Goal: Information Seeking & Learning: Compare options

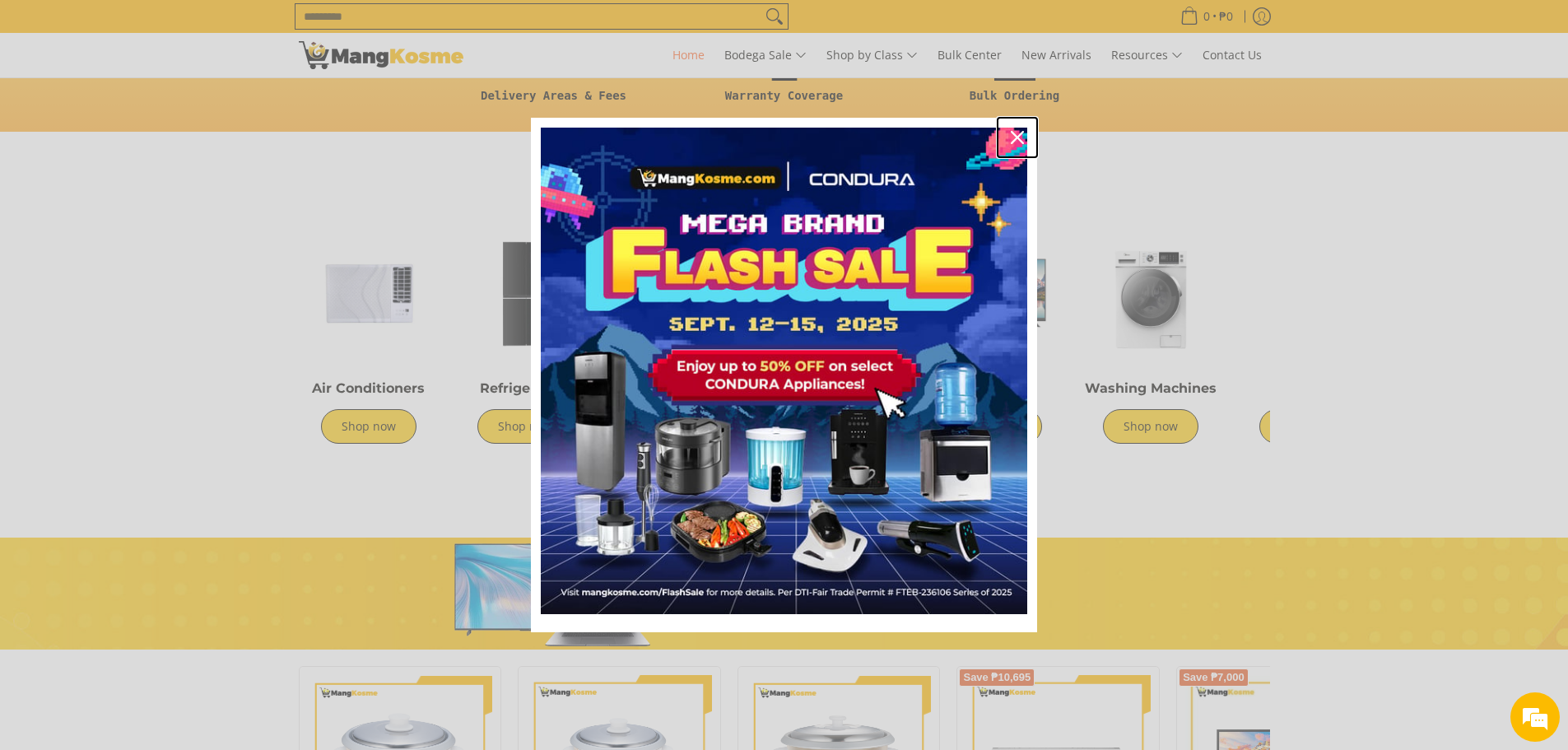
click at [1009, 132] on div "Close" at bounding box center [1017, 138] width 27 height 27
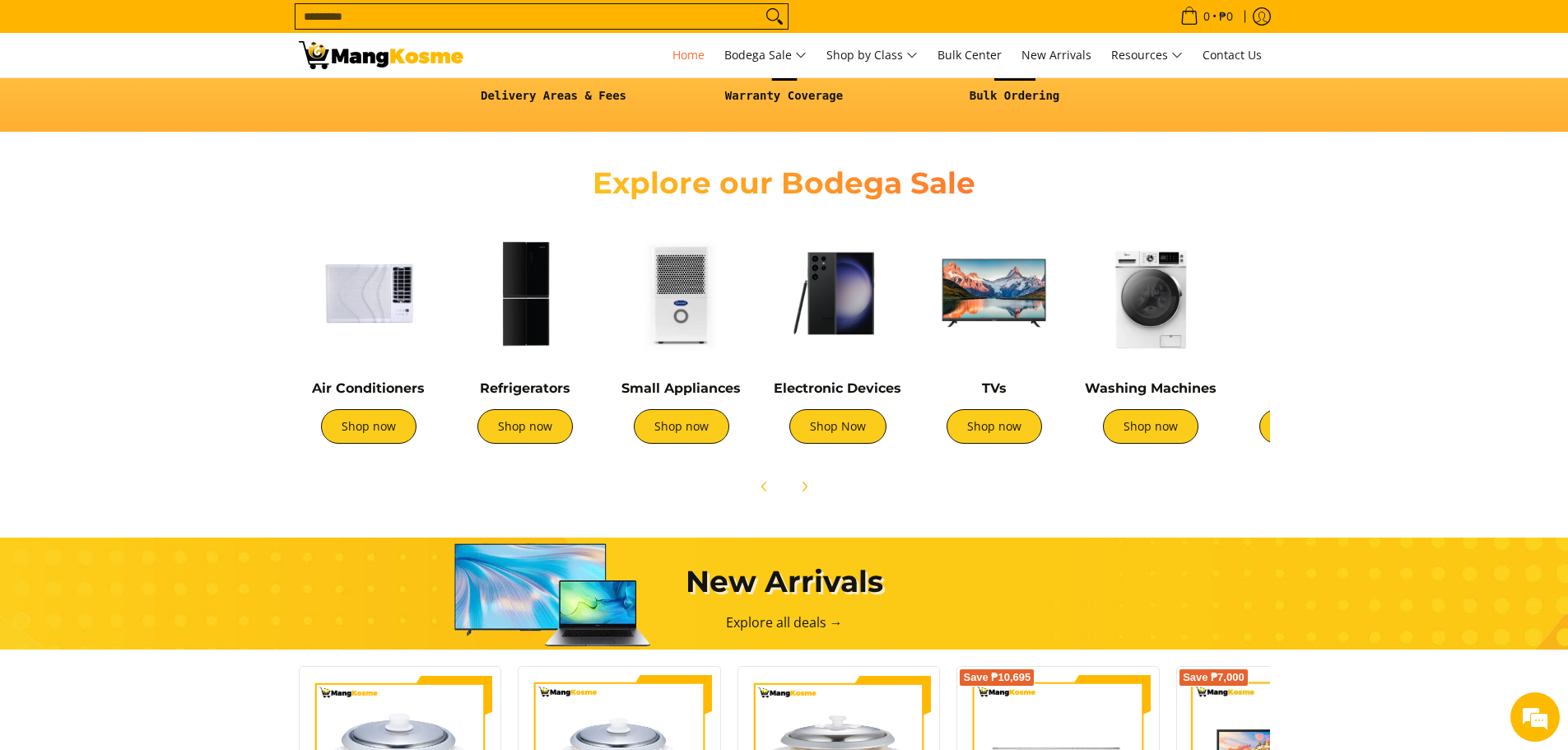
scroll to position [0, 1963]
click at [1149, 326] on img at bounding box center [1151, 293] width 140 height 140
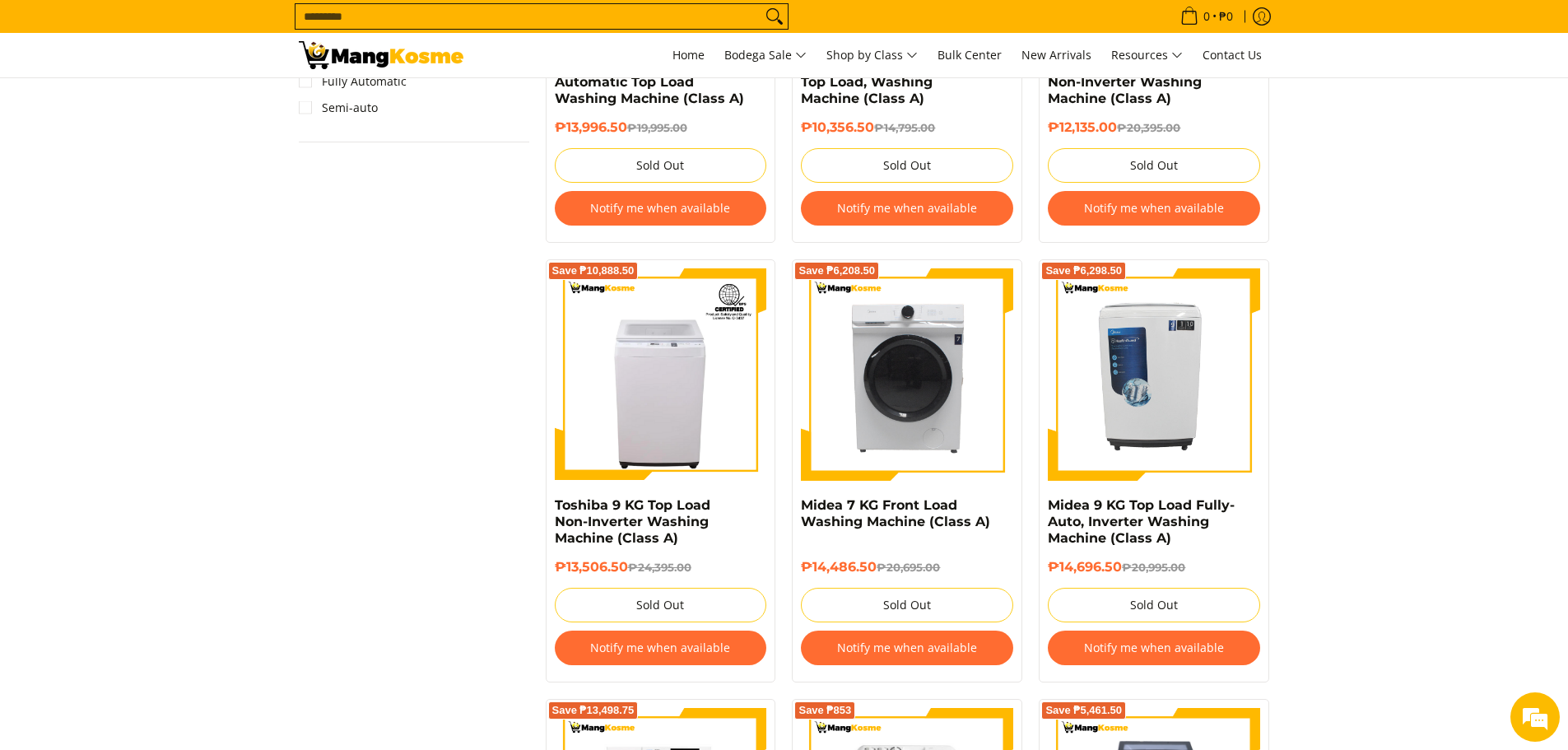
scroll to position [1399, 0]
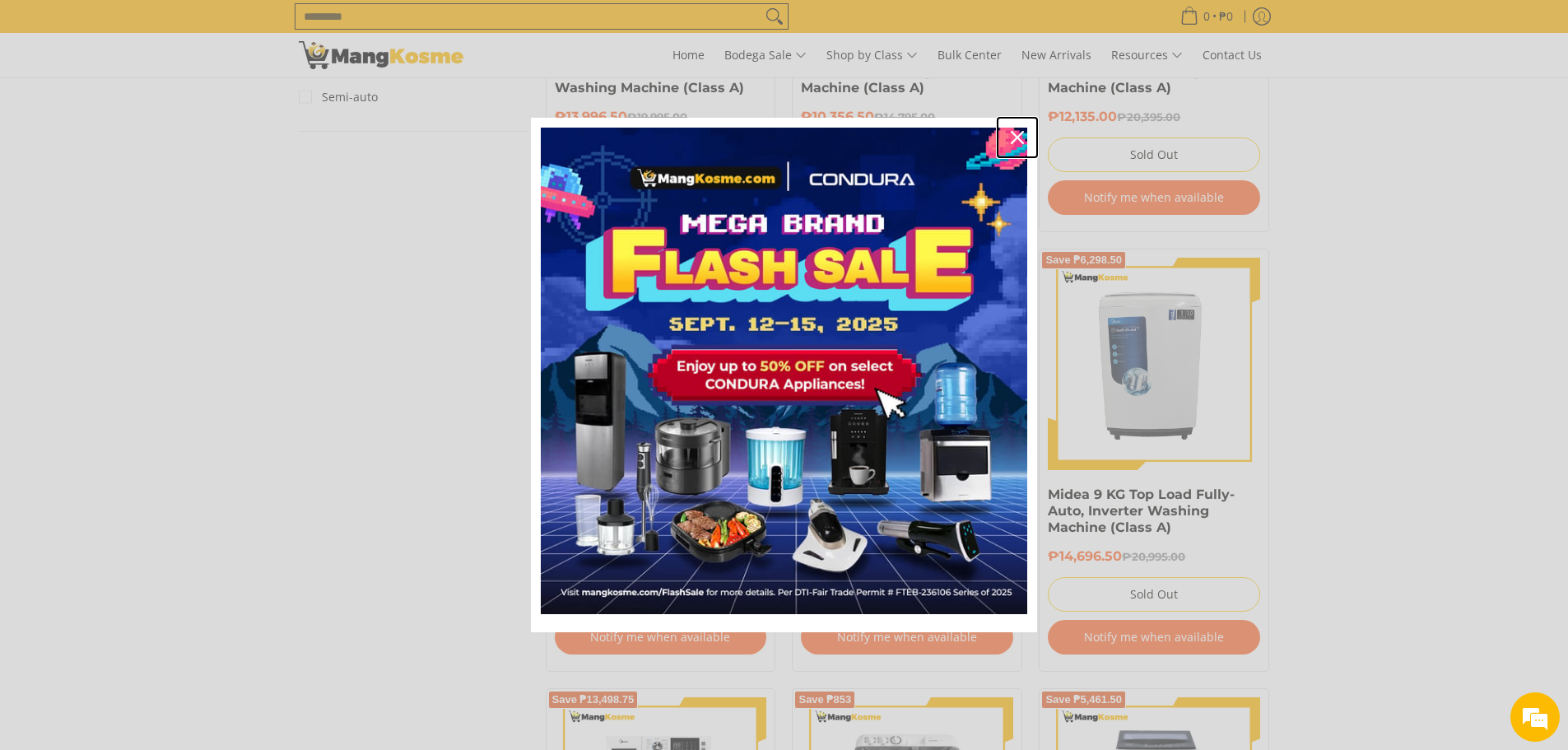
click at [1017, 132] on icon "close icon" at bounding box center [1017, 137] width 13 height 13
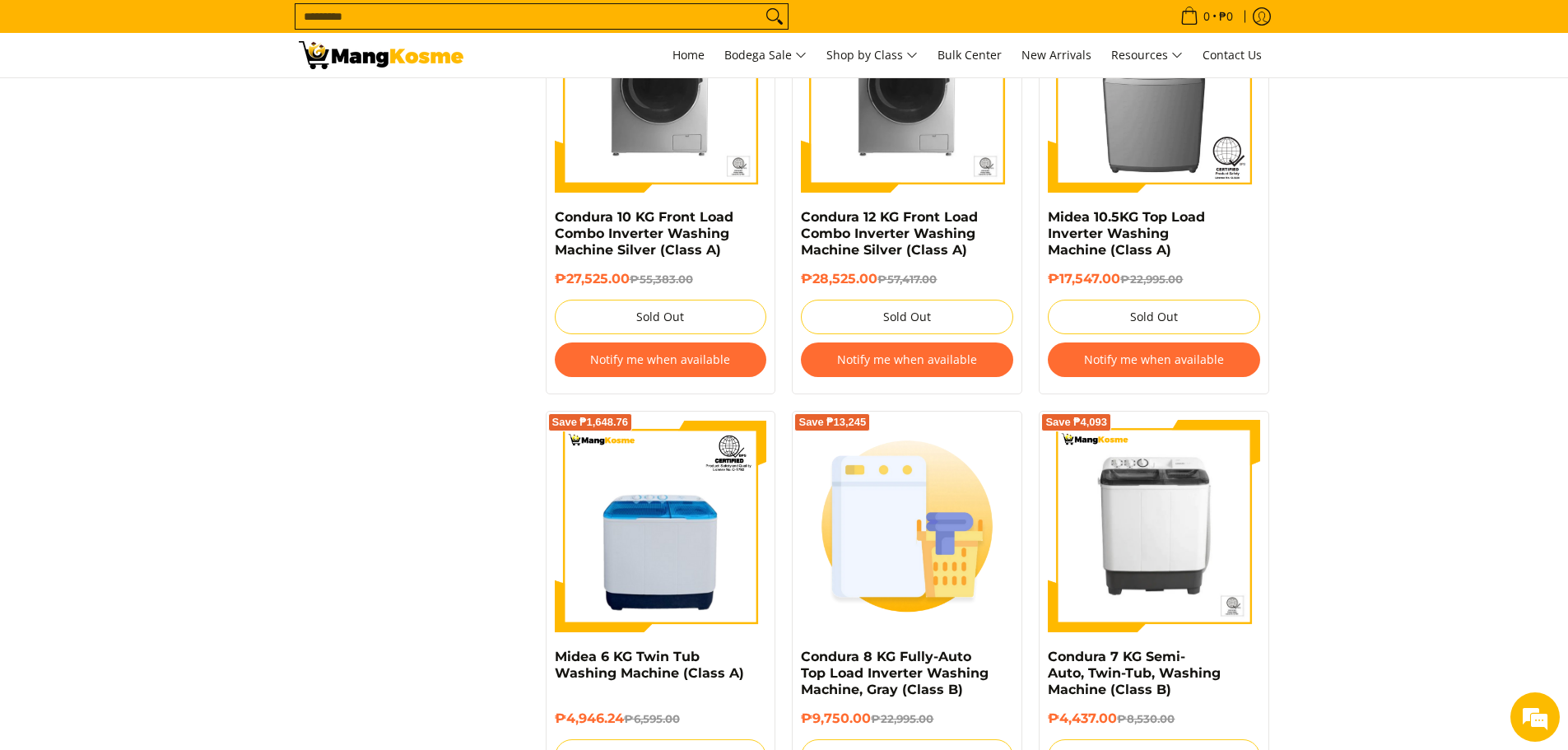
scroll to position [3292, 0]
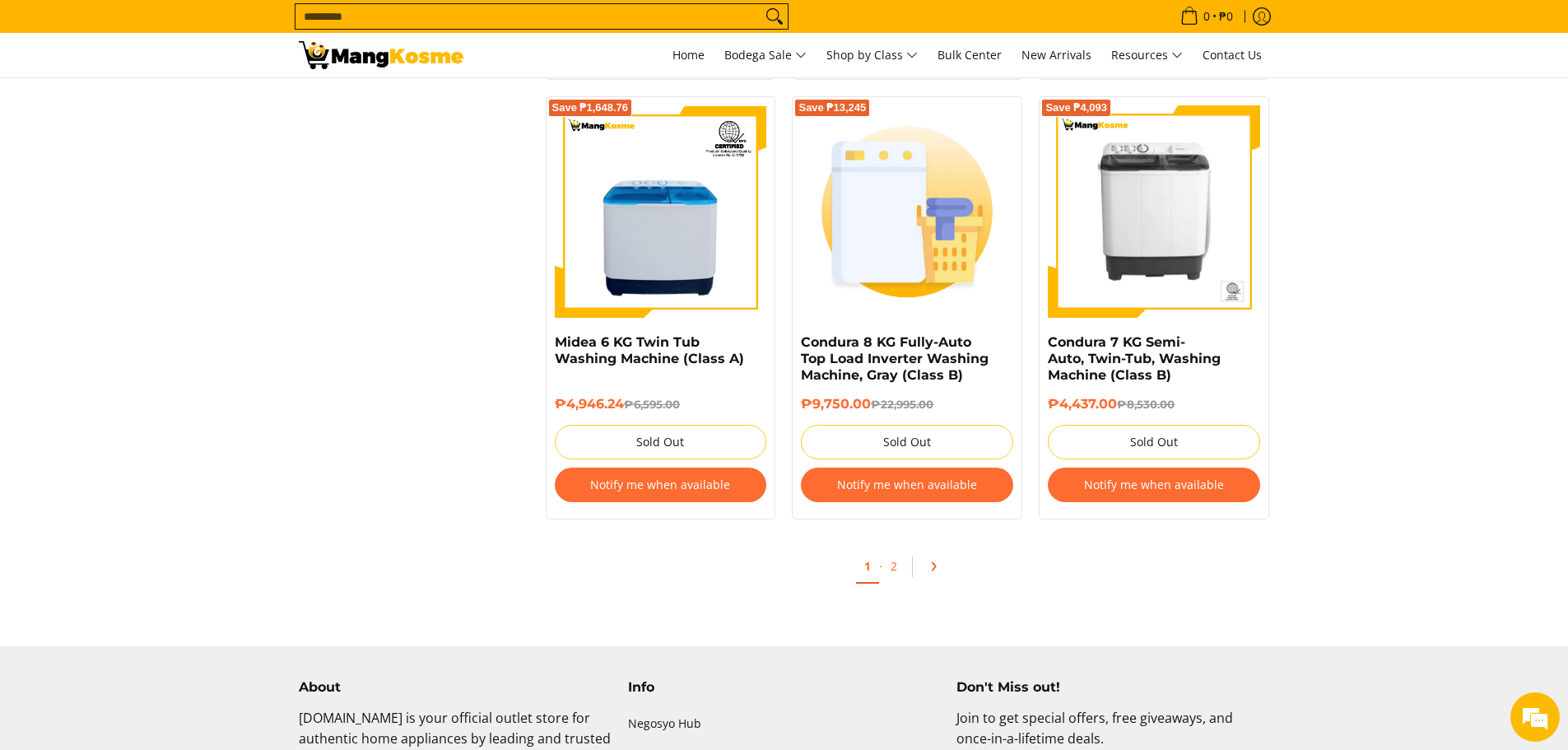
click at [935, 568] on icon "Pagination" at bounding box center [933, 565] width 12 height 12
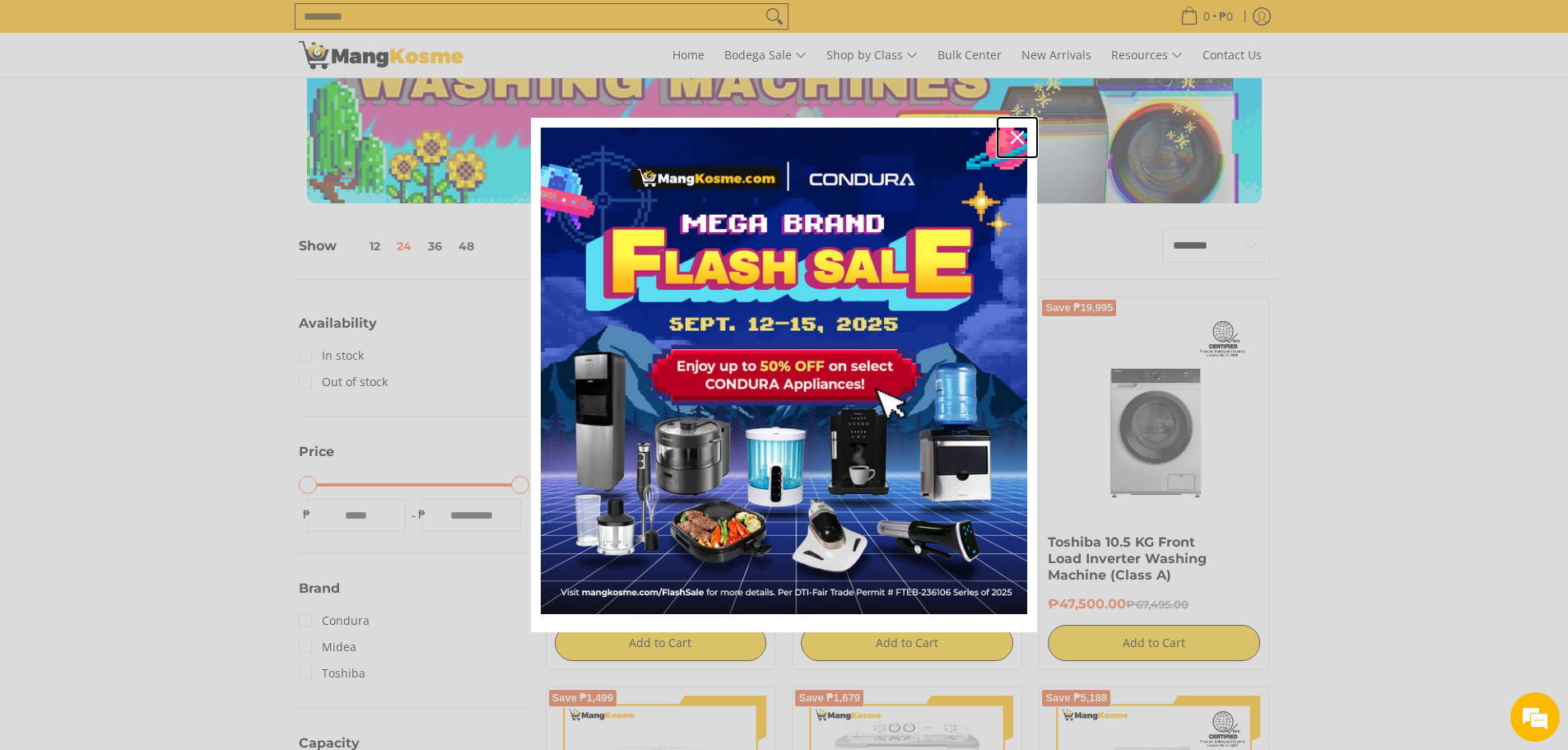
click at [1016, 138] on icon "close icon" at bounding box center [1017, 137] width 13 height 13
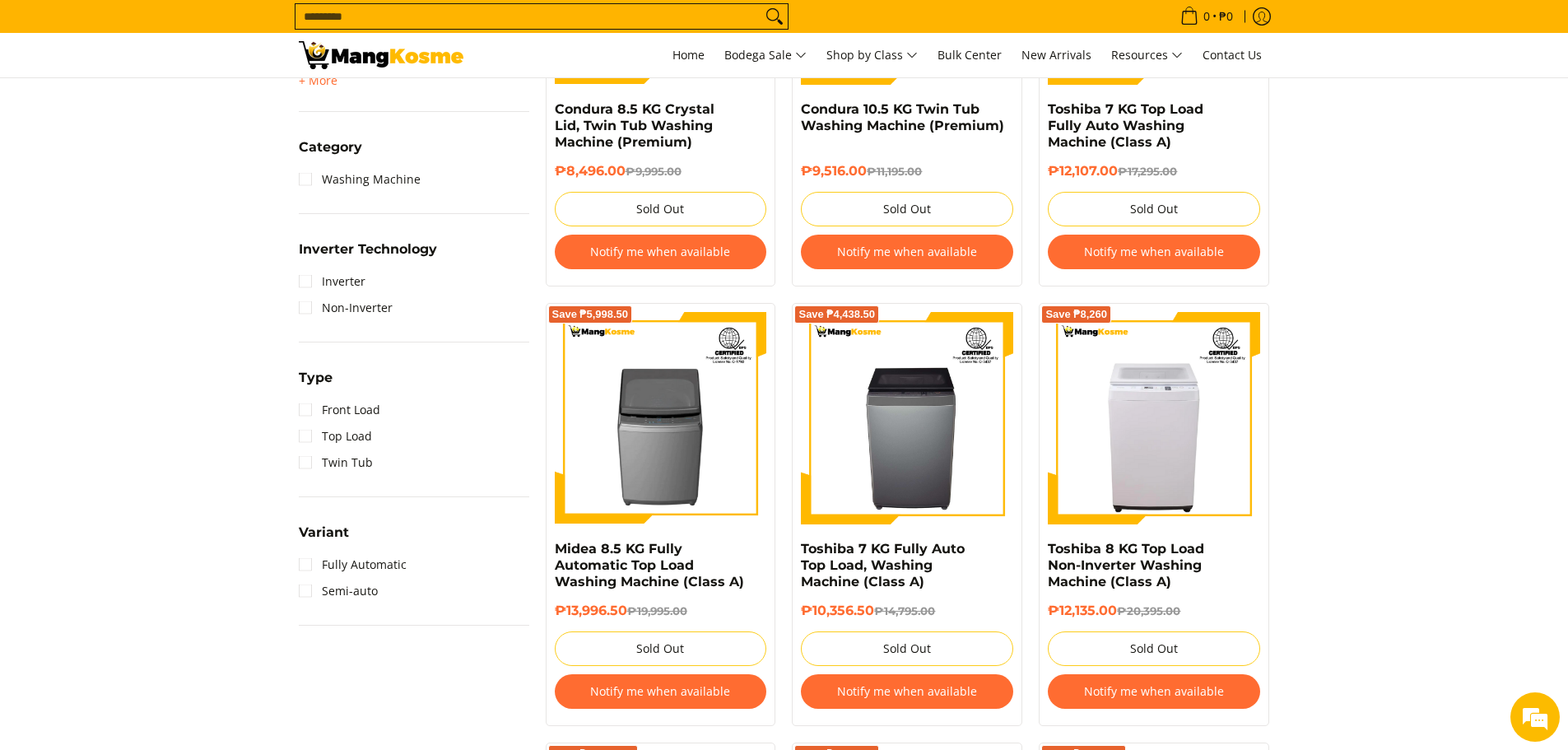
scroll to position [1152, 0]
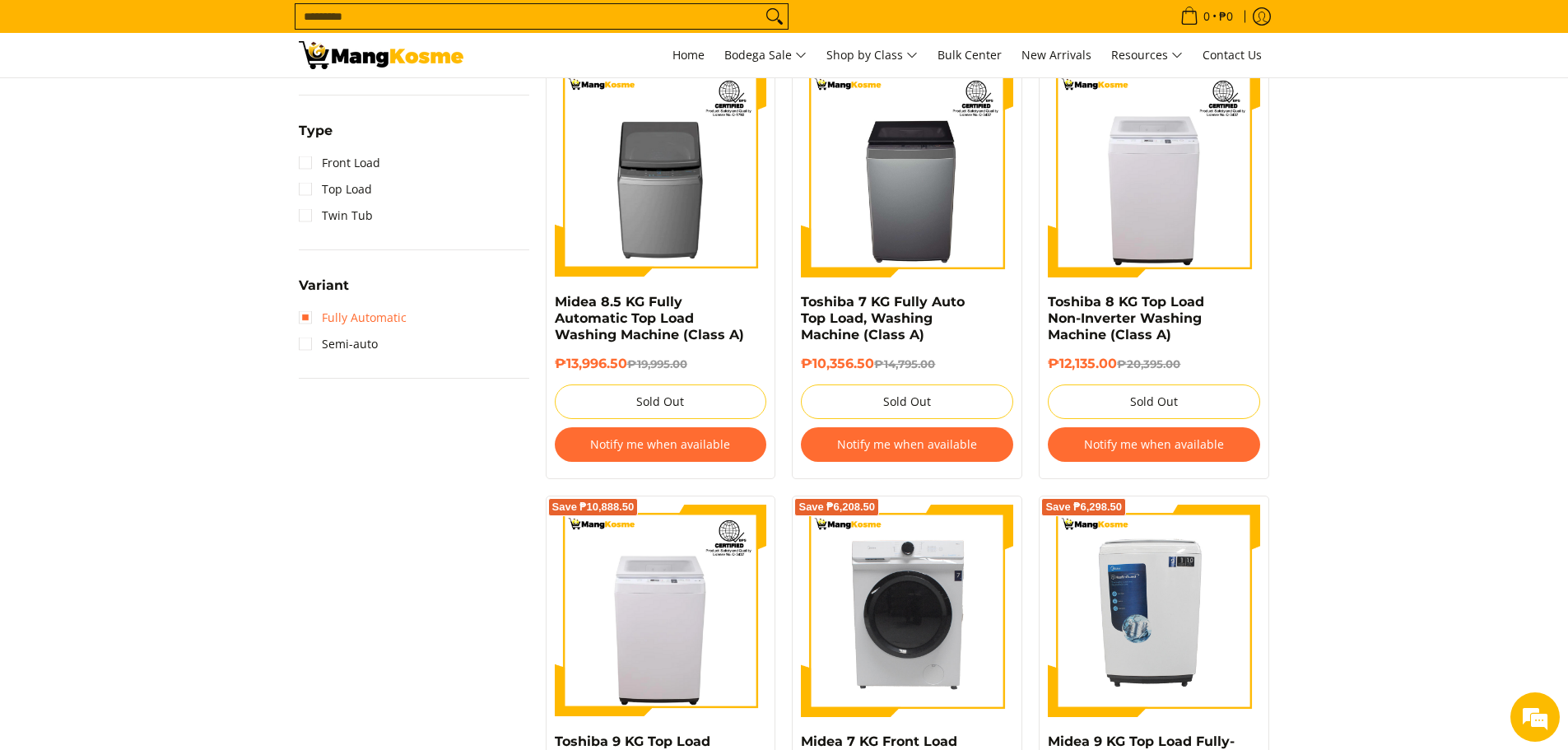
click at [306, 316] on link "Fully Automatic" at bounding box center [352, 318] width 107 height 27
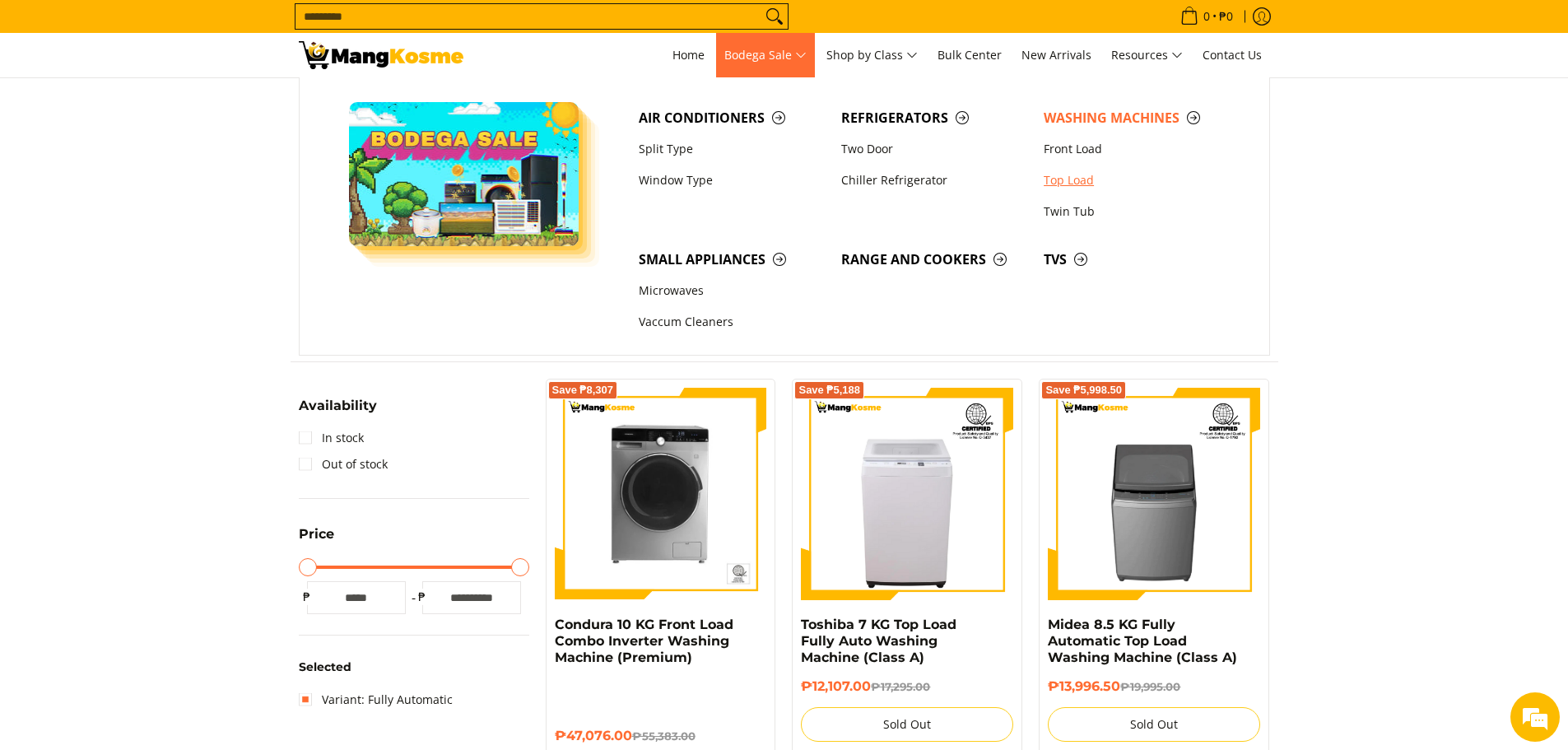
click at [1075, 174] on link "Top Load" at bounding box center [1137, 179] width 202 height 31
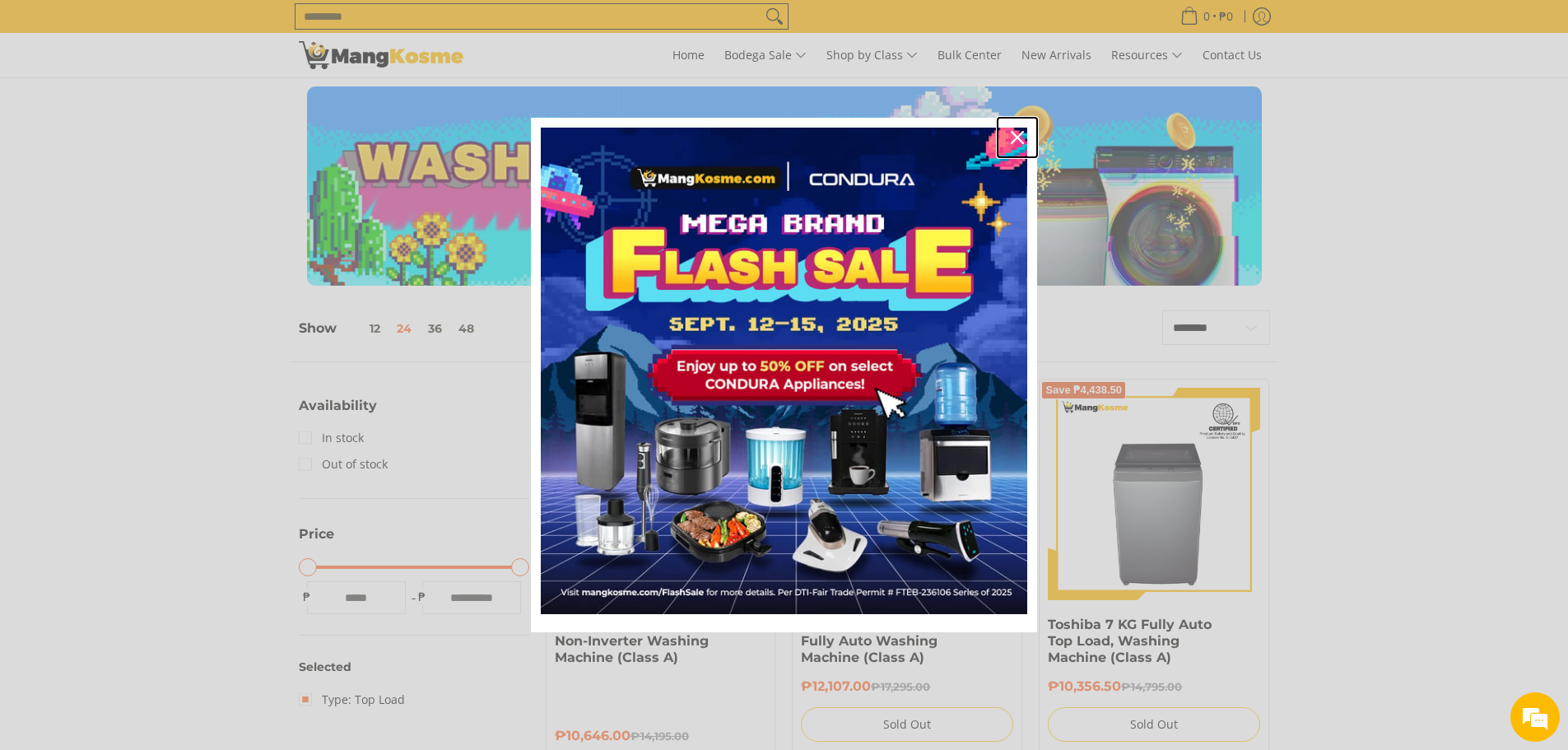
click at [1016, 133] on icon "close icon" at bounding box center [1017, 137] width 13 height 13
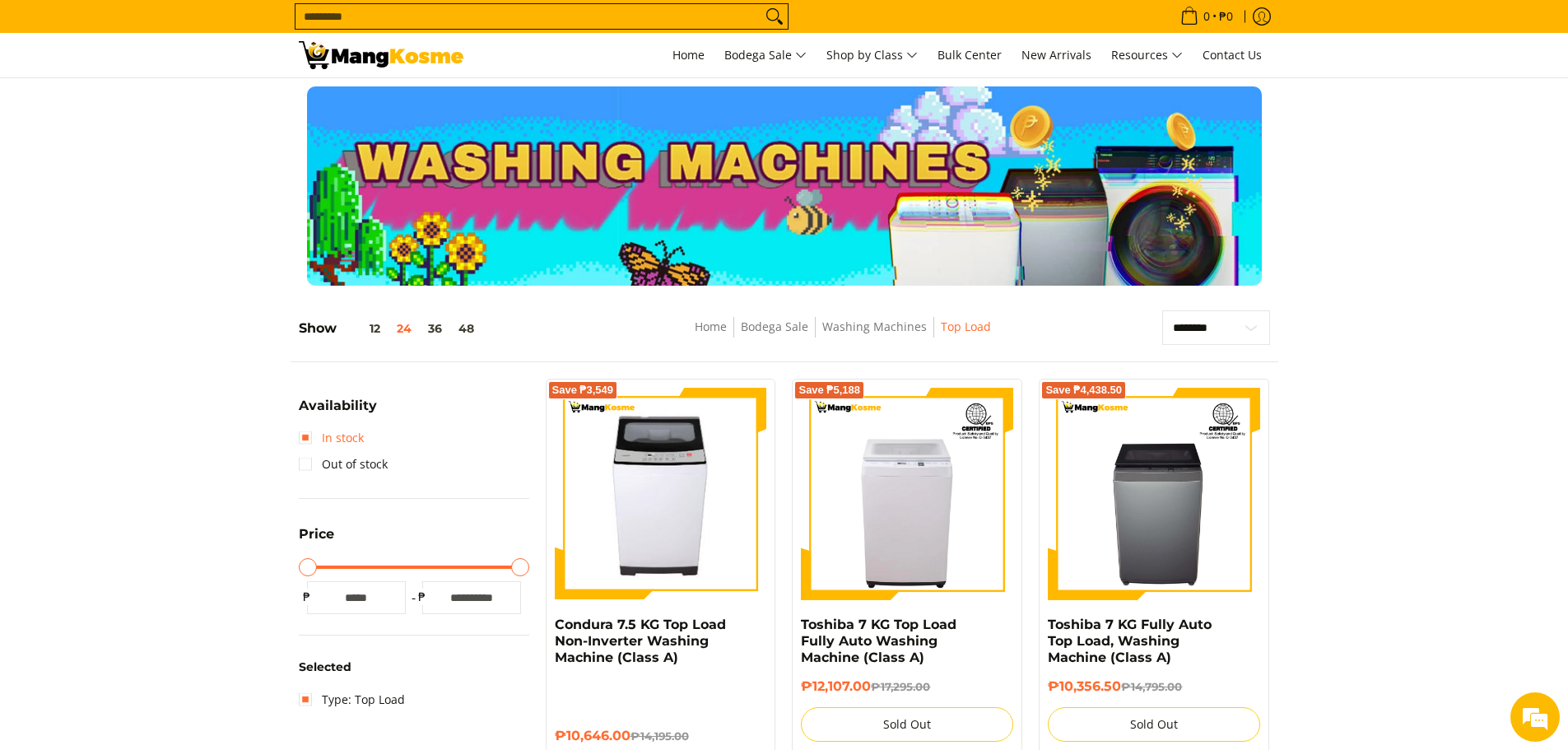
click at [304, 441] on link "In stock" at bounding box center [331, 438] width 65 height 27
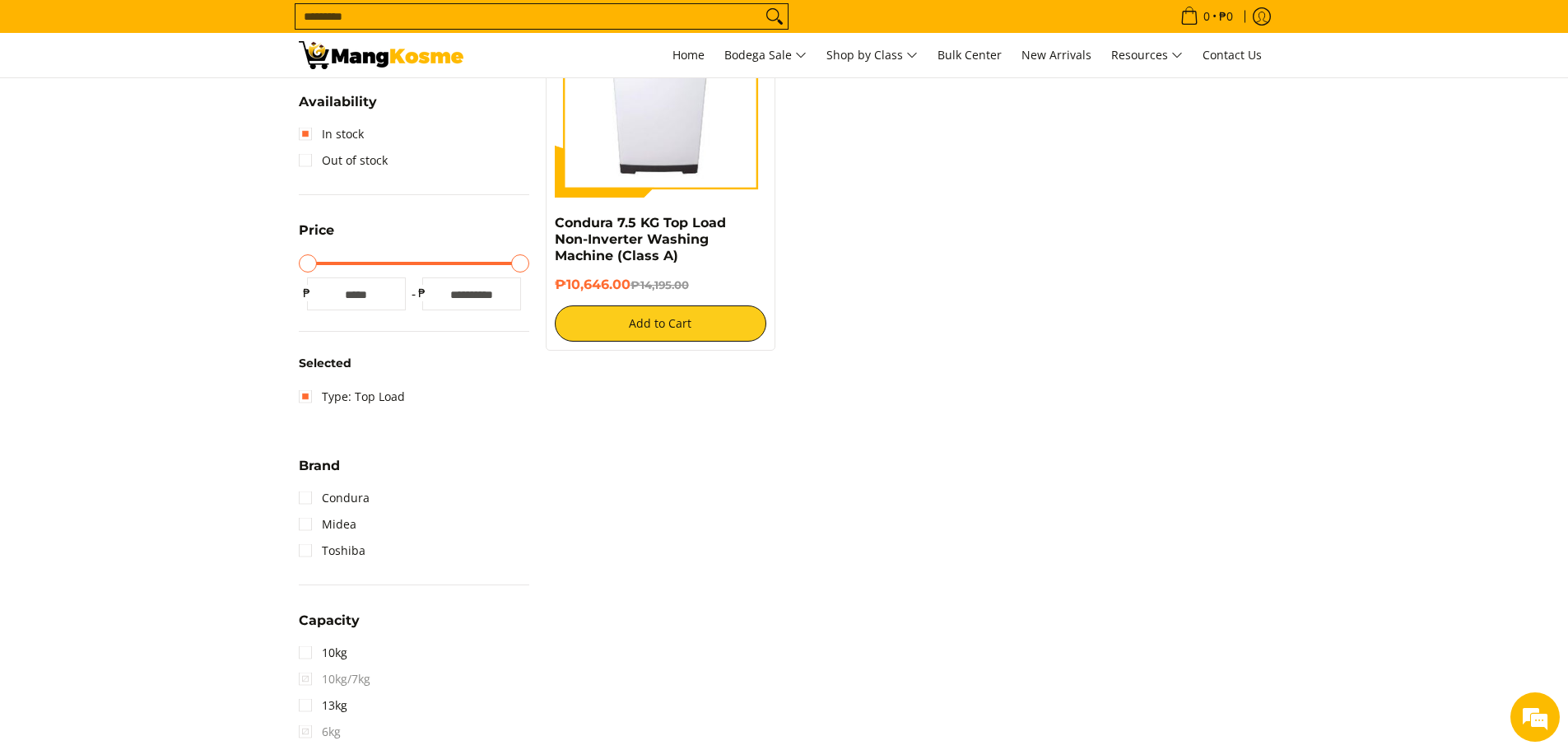
scroll to position [412, 0]
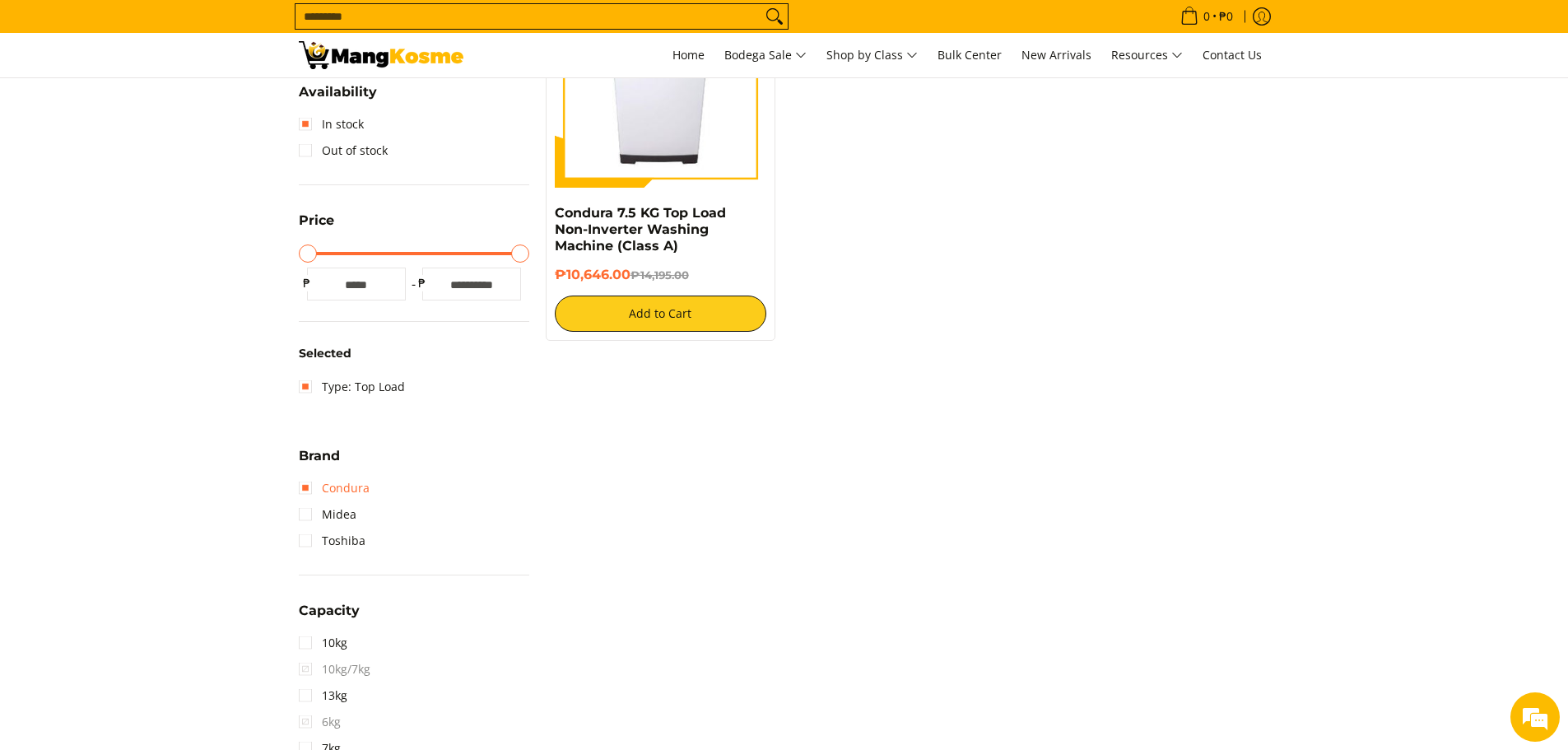
click at [311, 490] on link "Condura" at bounding box center [335, 488] width 71 height 27
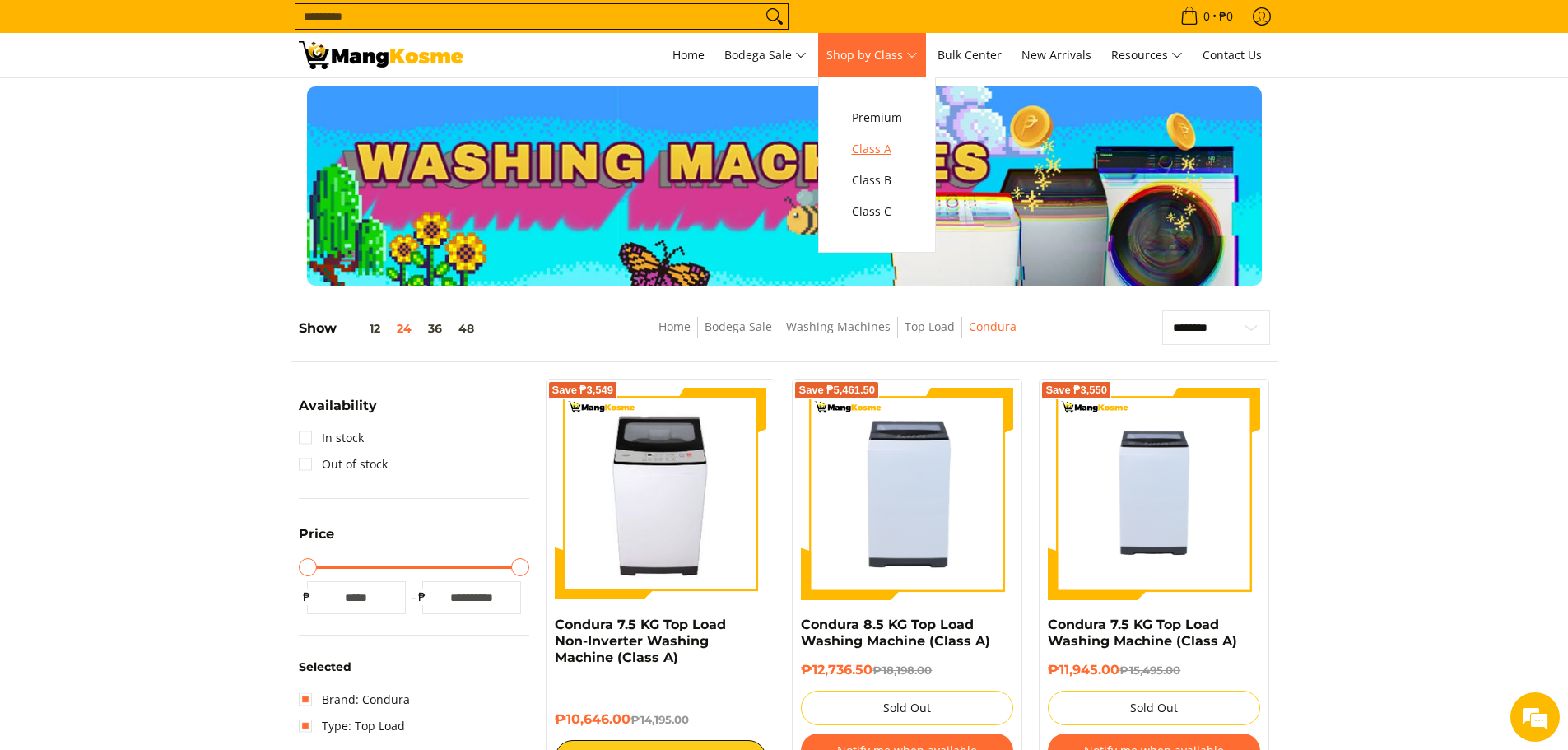
click at [900, 150] on span "Class A" at bounding box center [877, 149] width 51 height 20
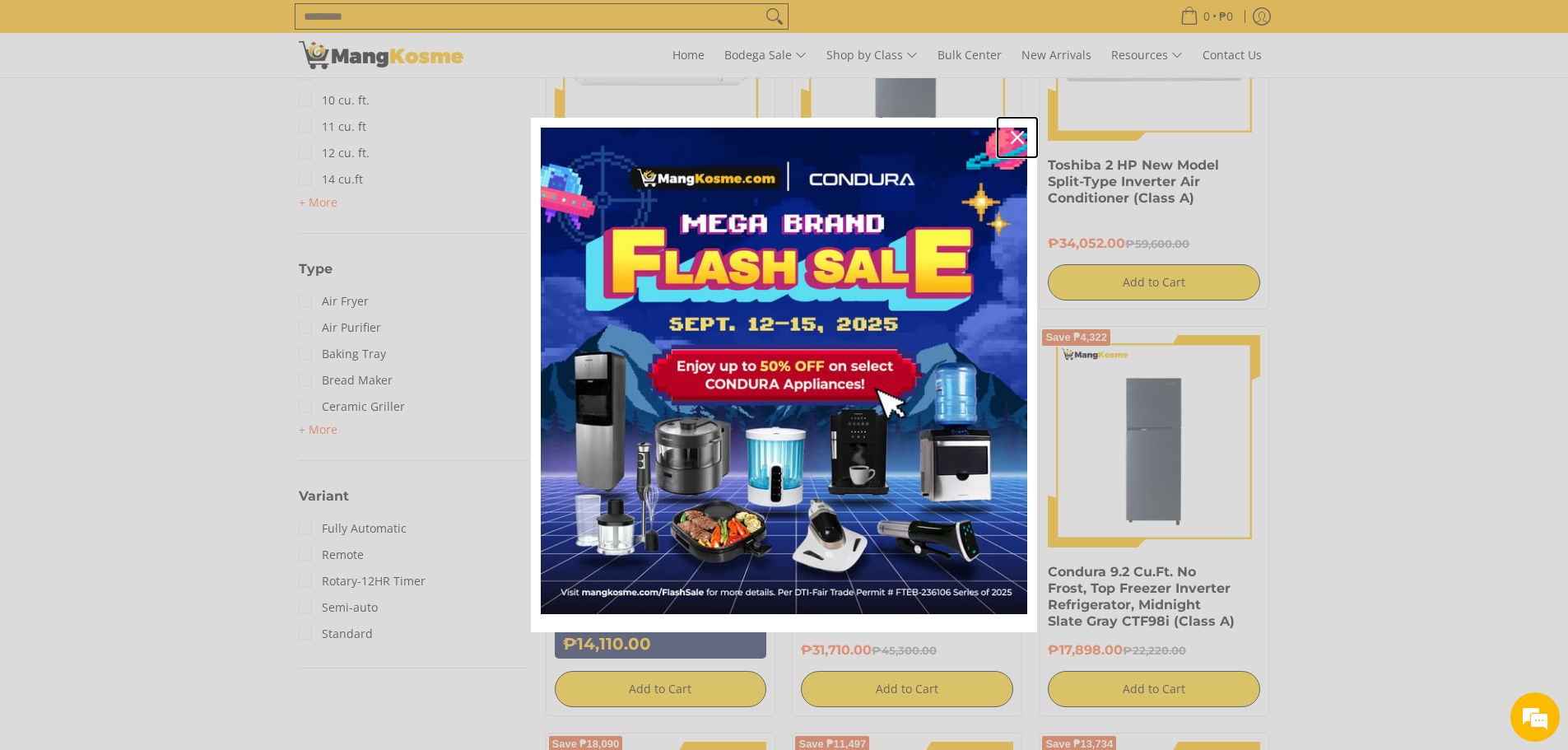
click at [1016, 141] on icon "close icon" at bounding box center [1017, 137] width 13 height 13
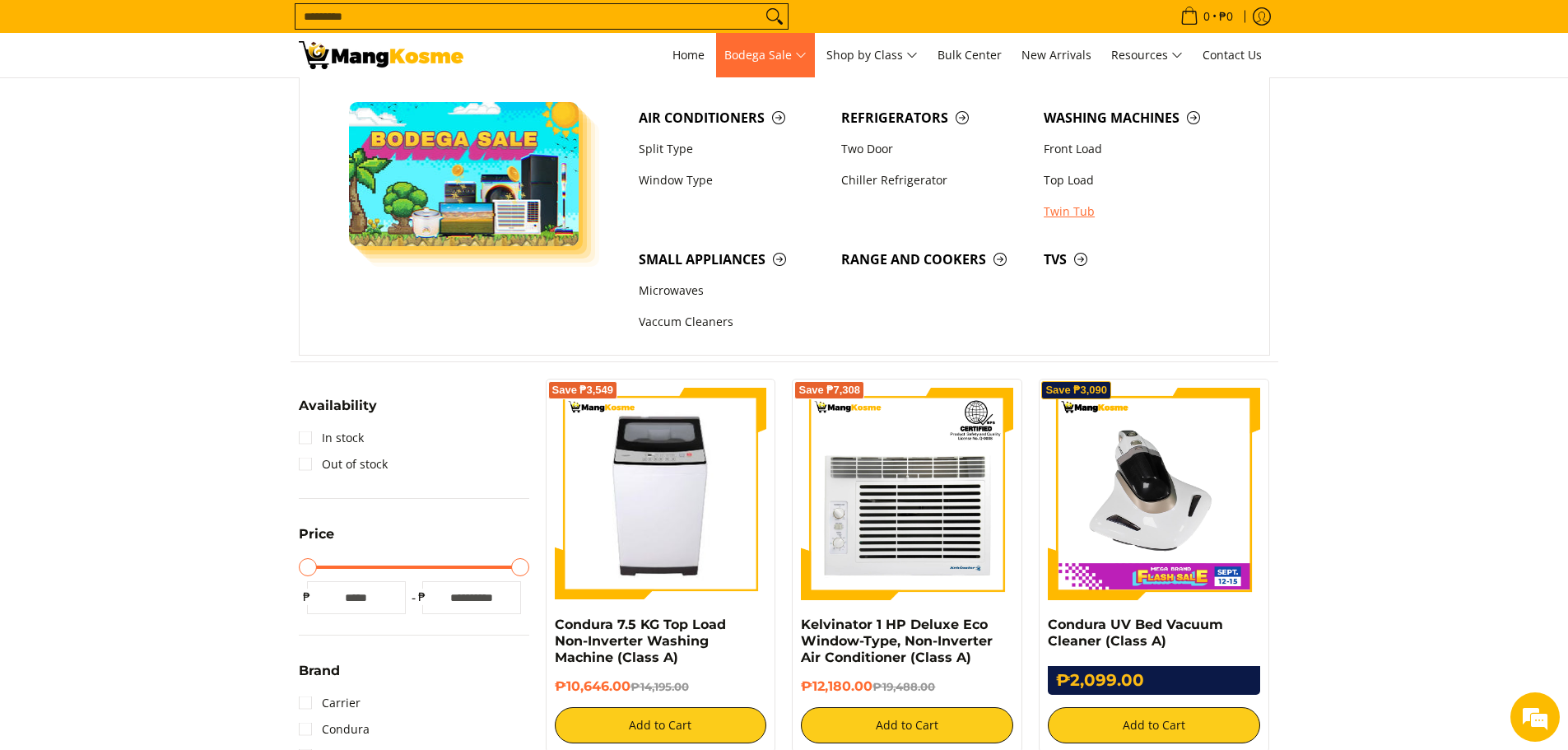
click at [1068, 209] on link "Twin Tub" at bounding box center [1137, 211] width 202 height 31
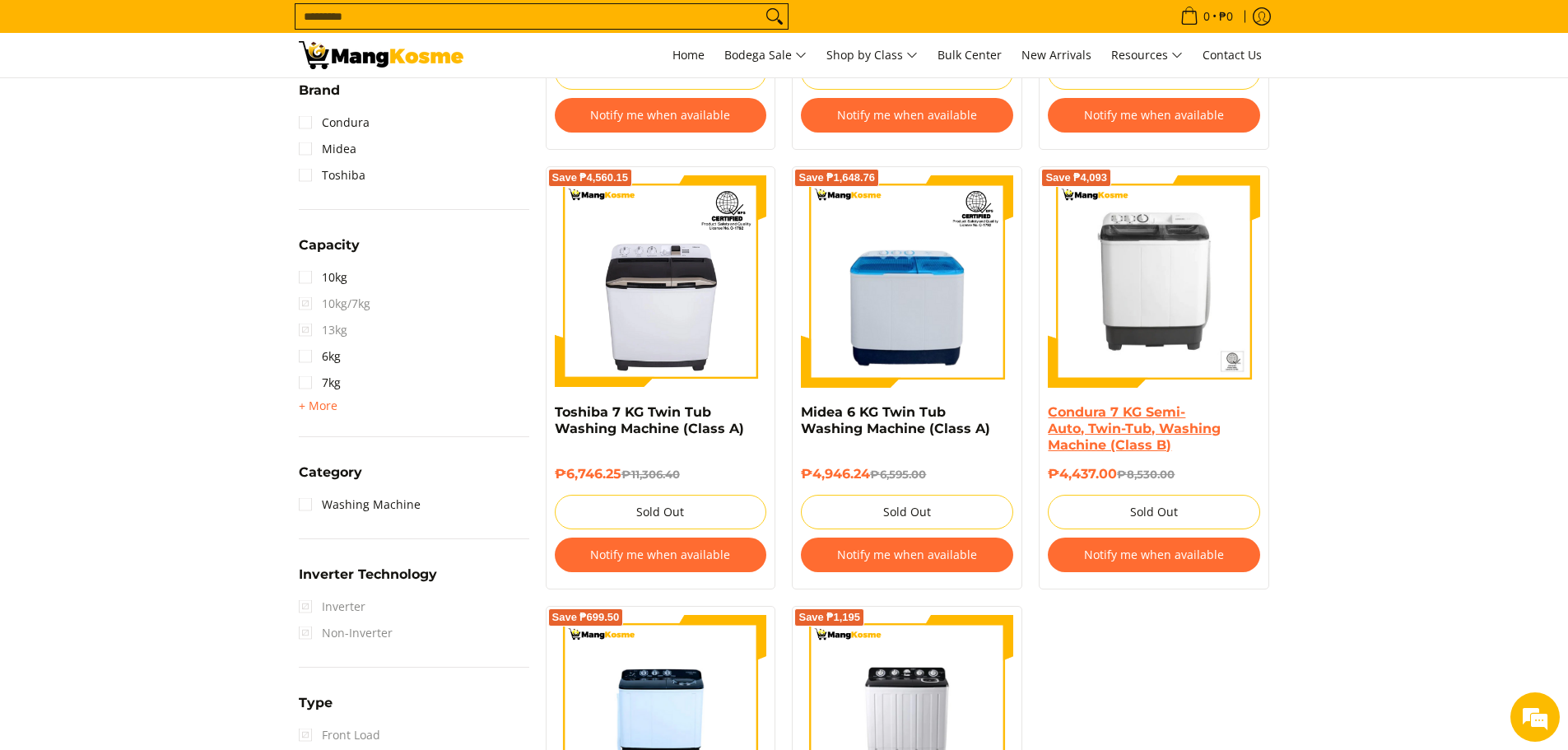
scroll to position [663, 0]
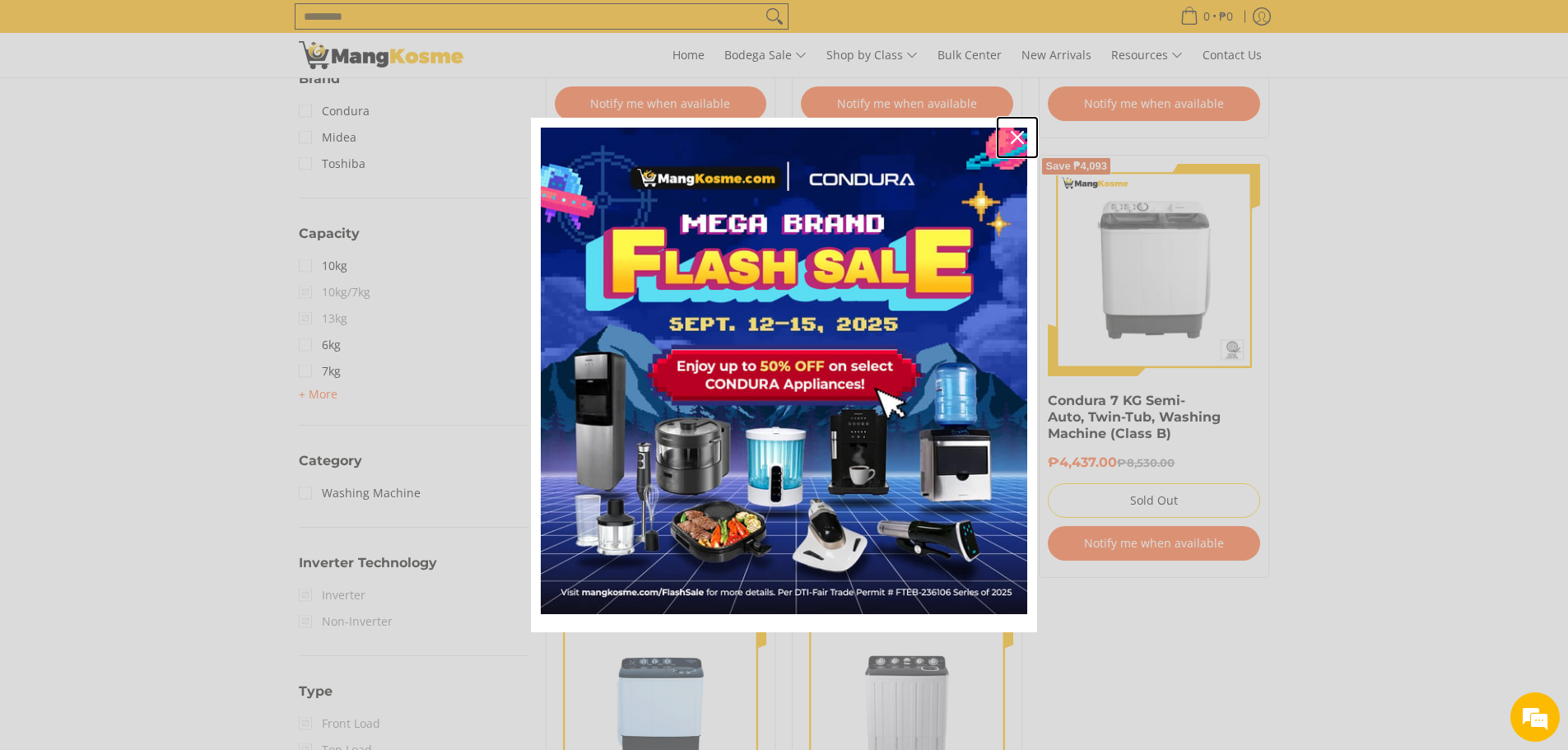
click at [1016, 133] on icon "close icon" at bounding box center [1017, 137] width 13 height 13
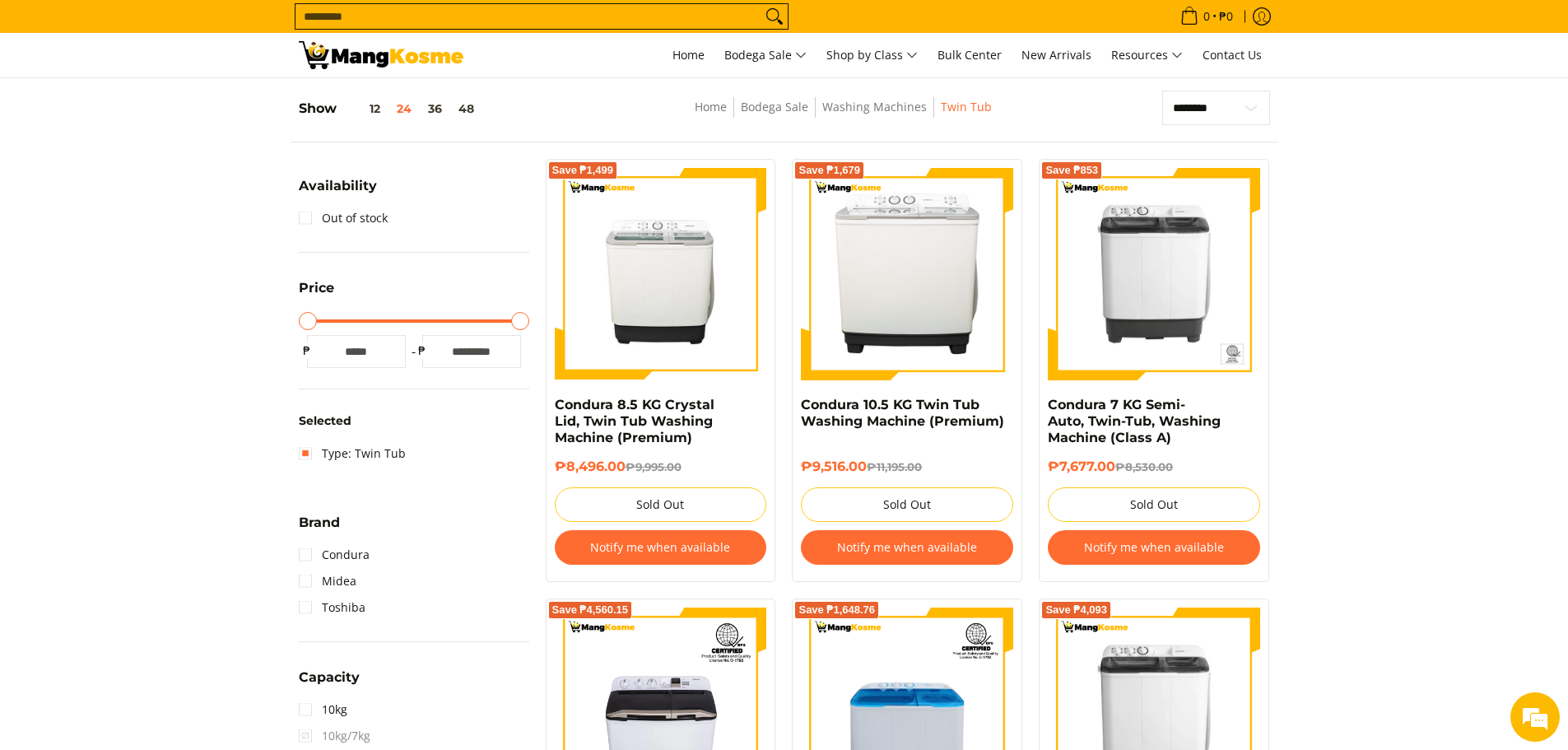
scroll to position [170, 0]
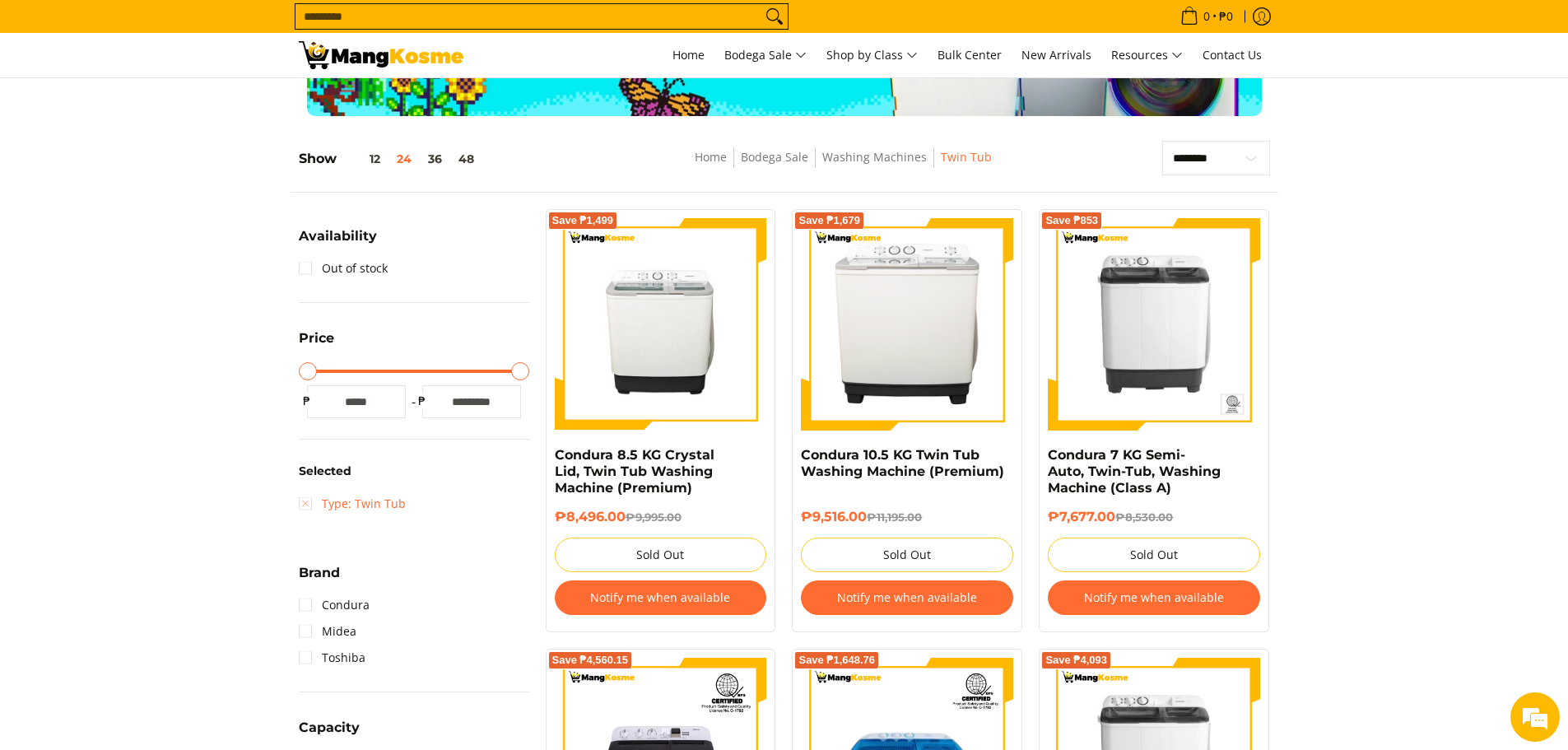
click at [301, 504] on link "Type: Twin Tub" at bounding box center [352, 504] width 107 height 27
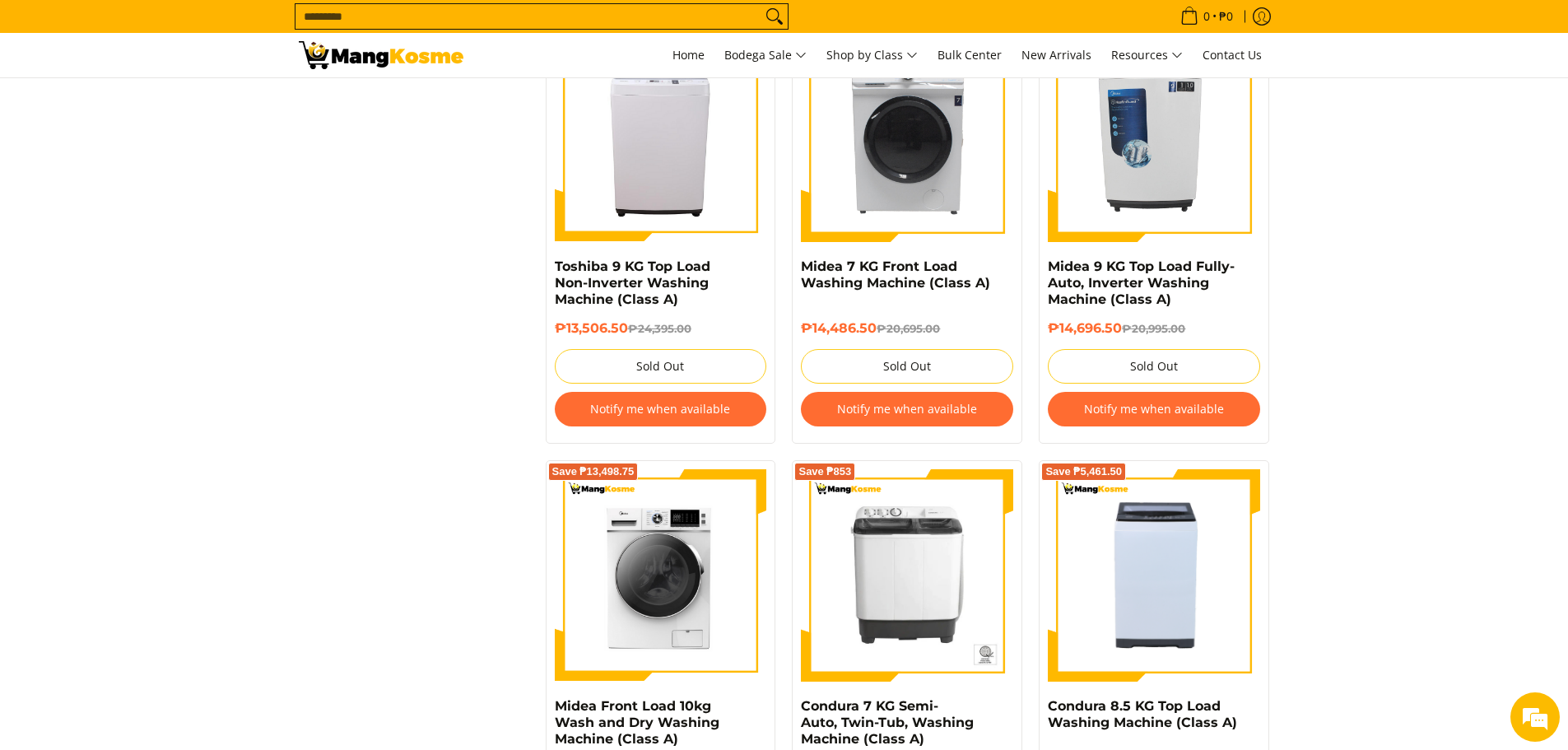
scroll to position [1466, 0]
